Goal: Find specific page/section: Find specific page/section

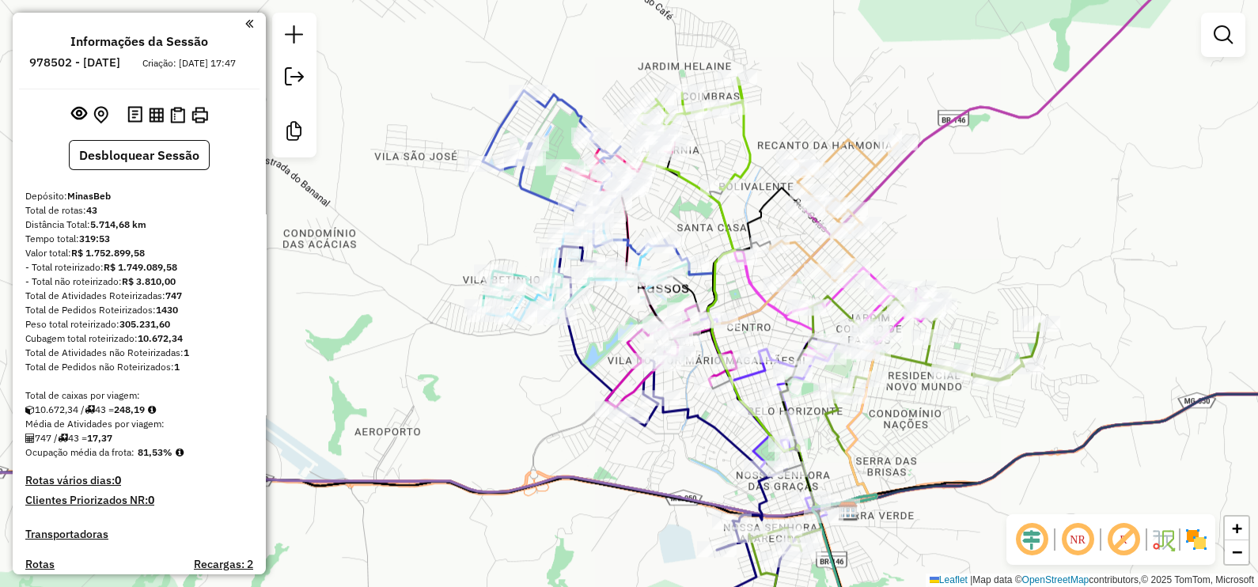
drag, startPoint x: 1054, startPoint y: 279, endPoint x: 815, endPoint y: 249, distance: 240.9
click at [827, 247] on div "Rota 5 - Placa QPA8602 43427 - CHURRASC MUZAMBAO Janela de atendimento Grade de…" at bounding box center [629, 293] width 1258 height 587
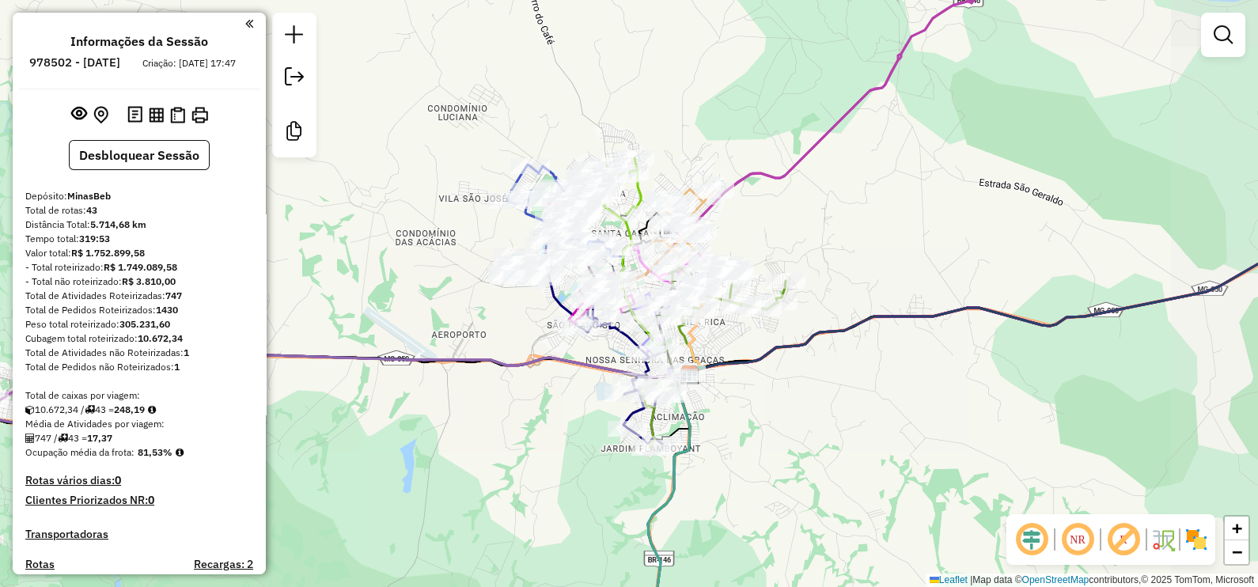
drag, startPoint x: 988, startPoint y: 241, endPoint x: 954, endPoint y: 307, distance: 74.7
click at [954, 307] on div "Rota 5 - Placa QPA8602 43427 - CHURRASC MUZAMBAO Janela de atendimento Grade de…" at bounding box center [629, 293] width 1258 height 587
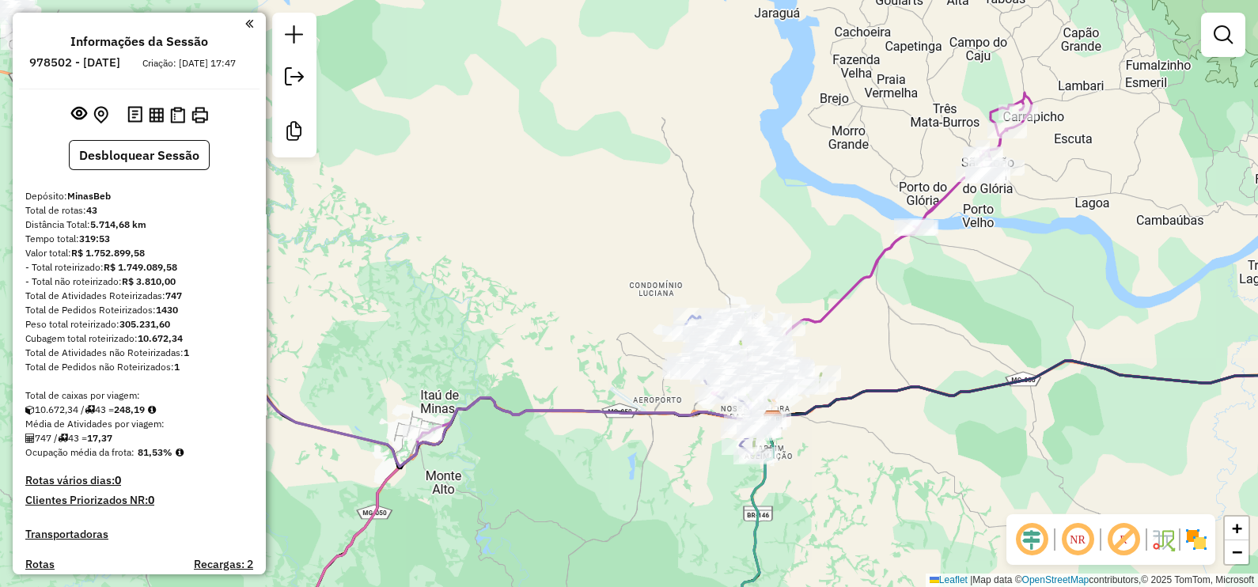
drag, startPoint x: 1009, startPoint y: 258, endPoint x: 981, endPoint y: 298, distance: 48.3
click at [981, 298] on div "Rota 5 - Placa QPA8602 43427 - CHURRASC MUZAMBAO Janela de atendimento Grade de…" at bounding box center [629, 293] width 1258 height 587
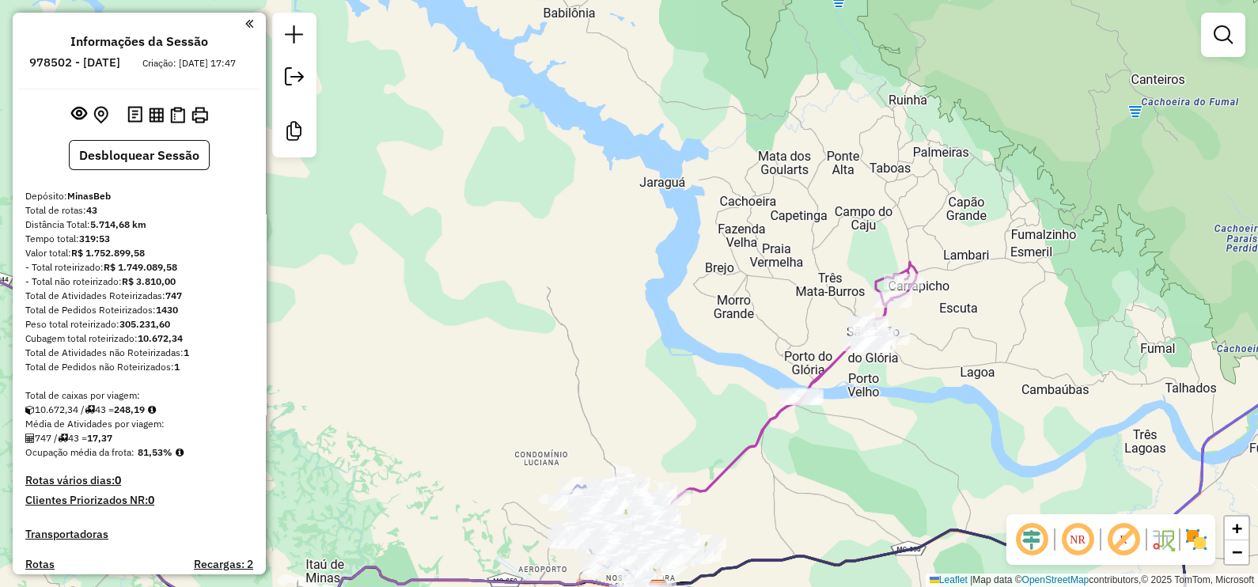
drag, startPoint x: 961, startPoint y: 440, endPoint x: 993, endPoint y: 262, distance: 180.8
click at [992, 270] on div "Rota 5 - Placa QPA8602 43427 - CHURRASC MUZAMBAO Janela de atendimento Grade de…" at bounding box center [629, 293] width 1258 height 587
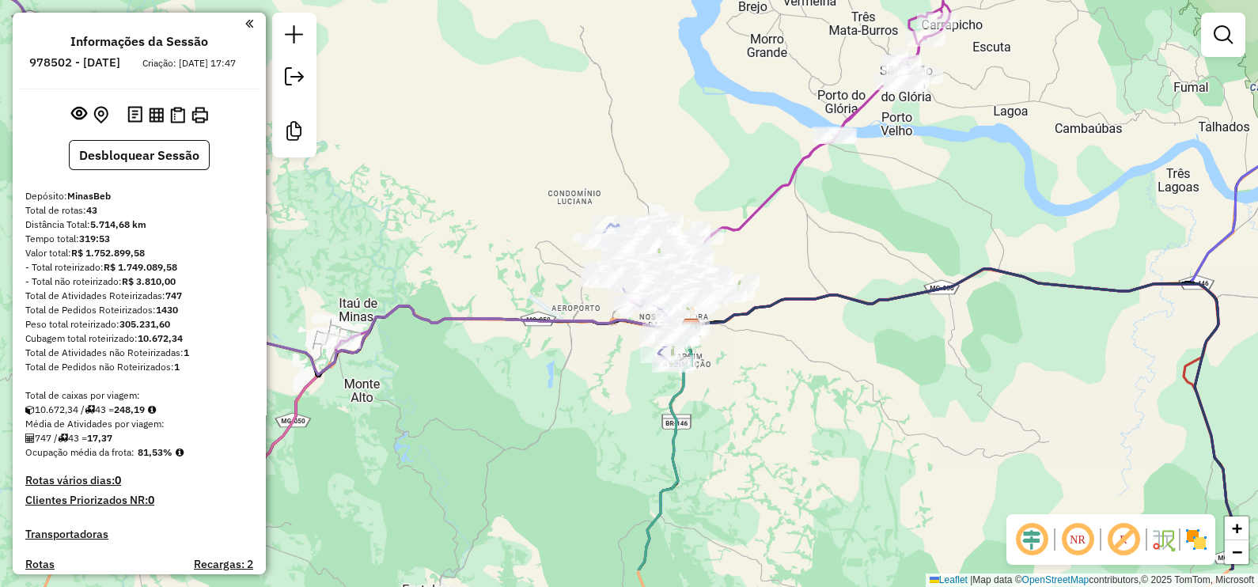
drag, startPoint x: 986, startPoint y: 446, endPoint x: 982, endPoint y: 334, distance: 111.6
click at [984, 340] on div "Rota 5 - Placa QPA8602 43427 - CHURRASC MUZAMBAO Janela de atendimento Grade de…" at bounding box center [629, 293] width 1258 height 587
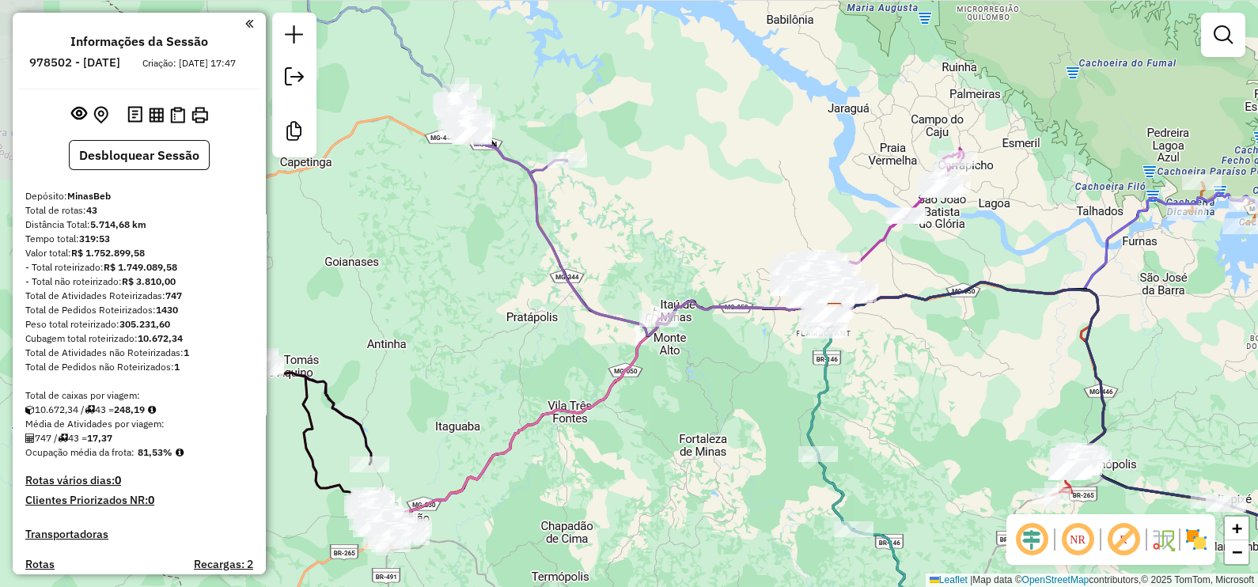
drag, startPoint x: 976, startPoint y: 396, endPoint x: 922, endPoint y: 368, distance: 61.2
click at [925, 369] on div "Rota 5 - Placa QPA8602 43427 - CHURRASC MUZAMBAO Janela de atendimento Grade de…" at bounding box center [629, 293] width 1258 height 587
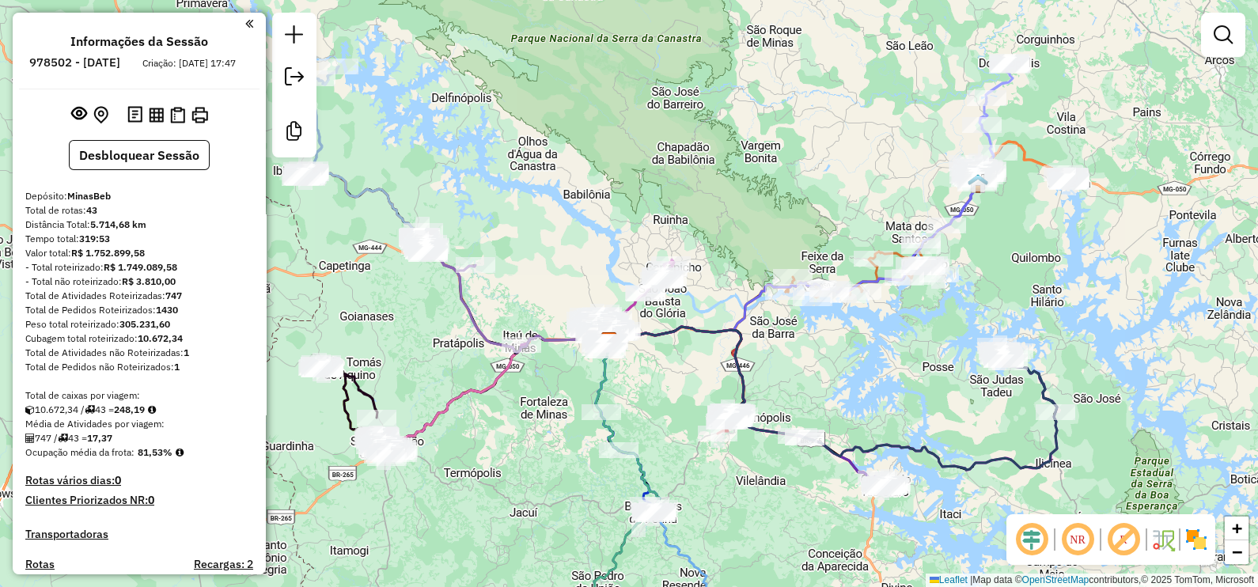
drag, startPoint x: 1112, startPoint y: 373, endPoint x: 870, endPoint y: 388, distance: 242.6
click at [870, 388] on div "Rota 5 - Placa QPA8602 43427 - CHURRASC MUZAMBAO Janela de atendimento Grade de…" at bounding box center [629, 293] width 1258 height 587
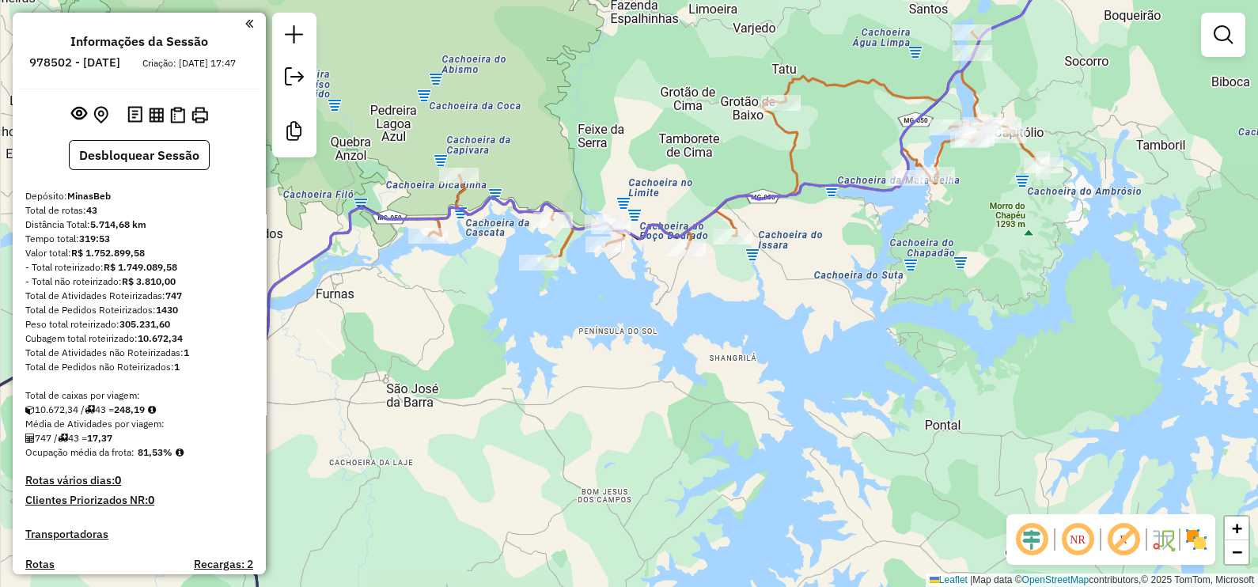
drag, startPoint x: 851, startPoint y: 130, endPoint x: 760, endPoint y: 169, distance: 98.9
click at [760, 169] on div "Rota 5 - Placa QPA8602 43427 - CHURRASC MUZAMBAO Janela de atendimento Grade de…" at bounding box center [629, 293] width 1258 height 587
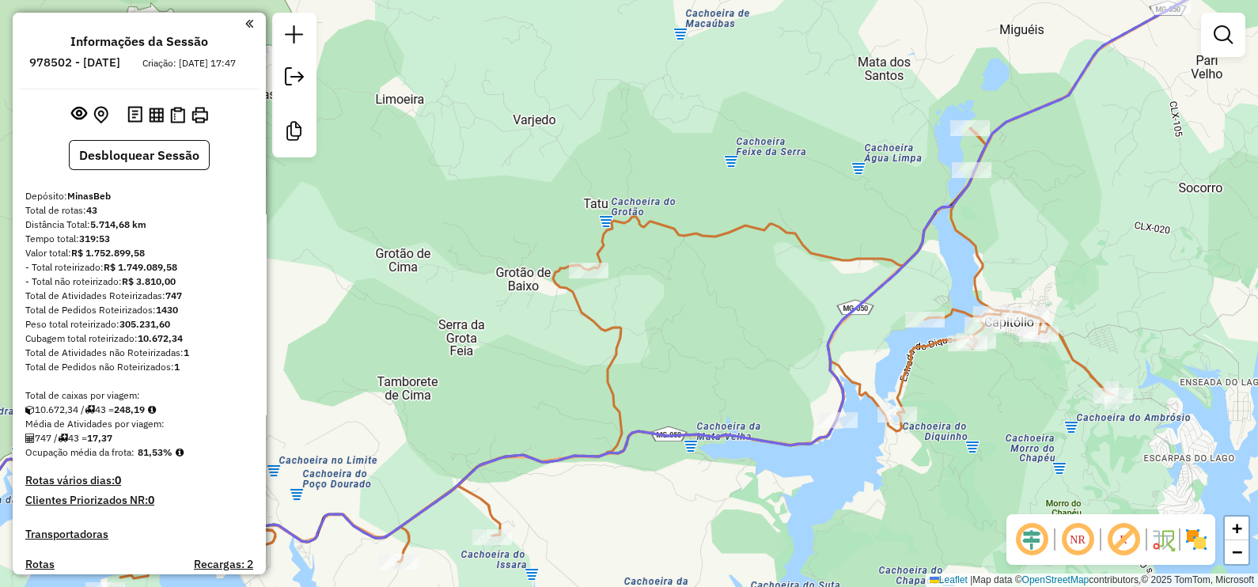
drag, startPoint x: 772, startPoint y: 275, endPoint x: 847, endPoint y: 210, distance: 99.9
click at [831, 227] on div "Rota 5 - Placa QPA8602 43427 - CHURRASC MUZAMBAO Rota 11 - Placa OPV2J05 66065 …" at bounding box center [629, 293] width 1258 height 587
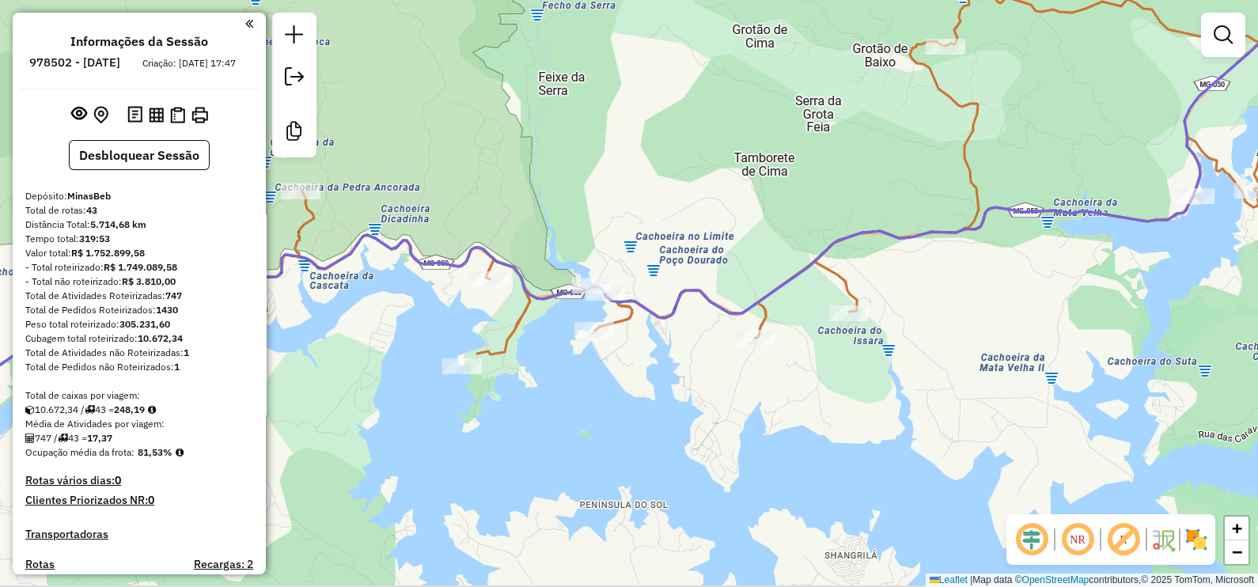
drag, startPoint x: 582, startPoint y: 404, endPoint x: 692, endPoint y: 368, distance: 116.4
click at [692, 368] on div "Rota 5 - Placa QPA8602 43427 - CHURRASC MUZAMBAO Janela de atendimento Grade de…" at bounding box center [629, 293] width 1258 height 587
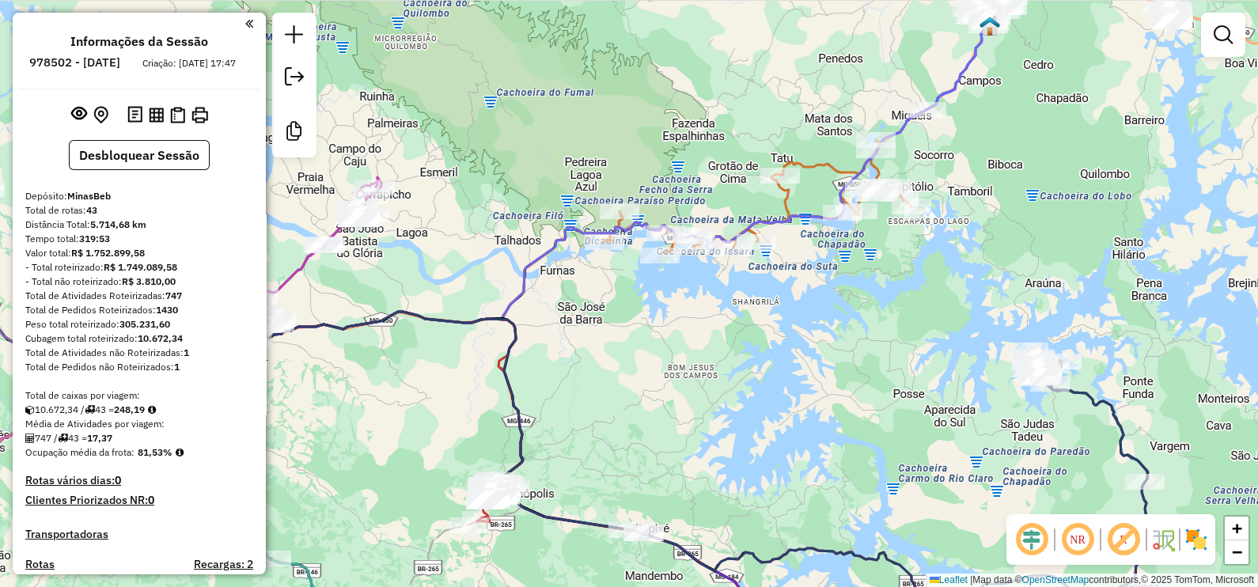
drag, startPoint x: 783, startPoint y: 320, endPoint x: 824, endPoint y: 311, distance: 41.5
click at [824, 311] on div "Rota 5 - Placa QPA8602 43427 - CHURRASC MUZAMBAO Janela de atendimento Grade de…" at bounding box center [629, 293] width 1258 height 587
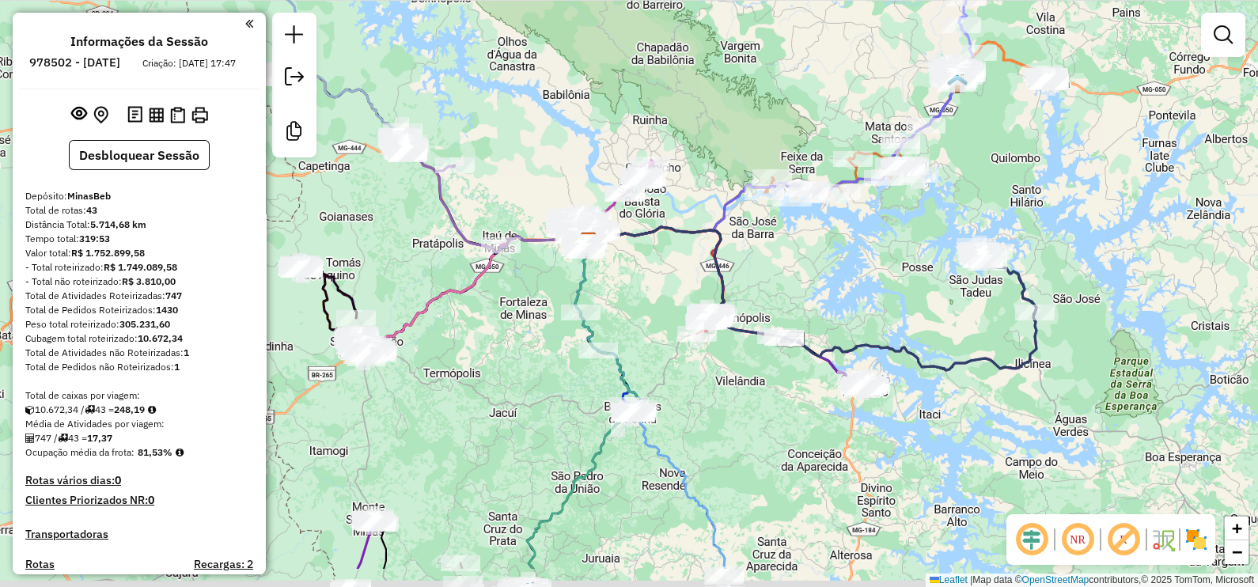
drag, startPoint x: 870, startPoint y: 265, endPoint x: 866, endPoint y: 252, distance: 14.0
click at [866, 252] on div "Rota 5 - Placa QPA8602 43427 - CHURRASC MUZAMBAO Janela de atendimento Grade de…" at bounding box center [629, 293] width 1258 height 587
